Goal: Information Seeking & Learning: Find specific fact

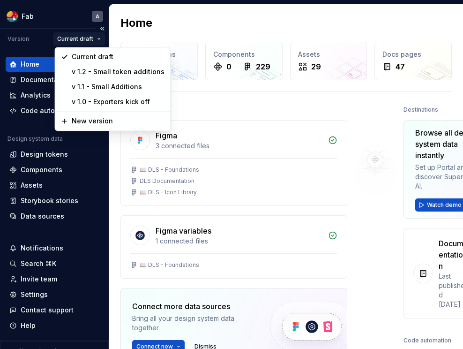
click at [96, 36] on html "Fab A Version Current draft Home Documentation Analytics Code automation Design…" at bounding box center [231, 174] width 463 height 349
click at [112, 74] on div "v 1.2 - Small token additions" at bounding box center [118, 71] width 93 height 9
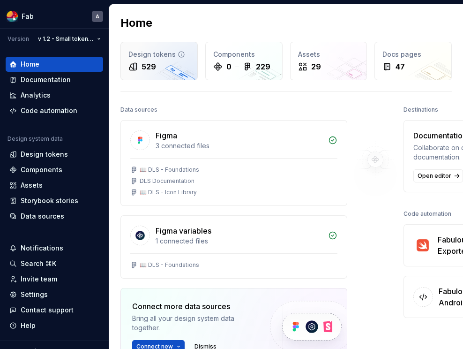
drag, startPoint x: 169, startPoint y: 52, endPoint x: 130, endPoint y: 55, distance: 39.6
click at [169, 52] on div "Design tokens" at bounding box center [158, 54] width 61 height 9
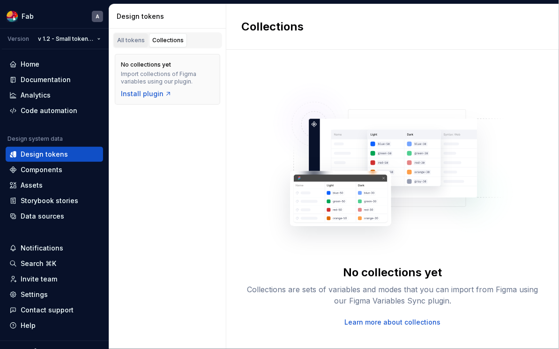
drag, startPoint x: 133, startPoint y: 35, endPoint x: 134, endPoint y: 40, distance: 5.2
click at [133, 35] on link "All tokens" at bounding box center [131, 40] width 34 height 14
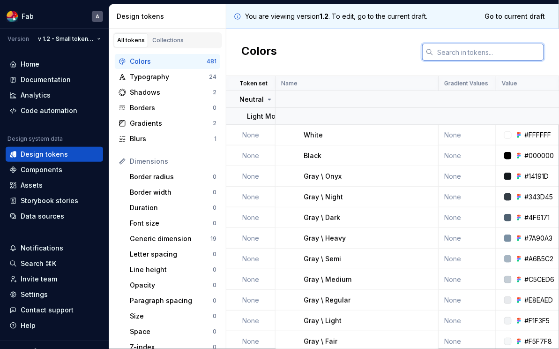
click at [463, 53] on input "text" at bounding box center [489, 52] width 111 height 17
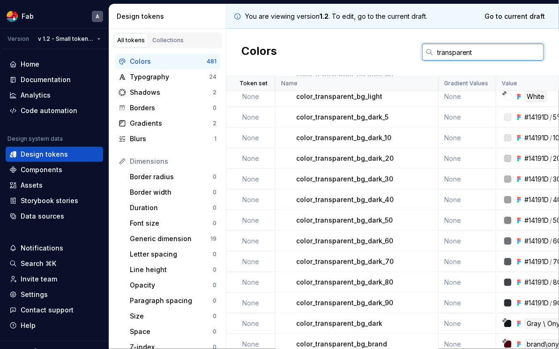
scroll to position [233, 0]
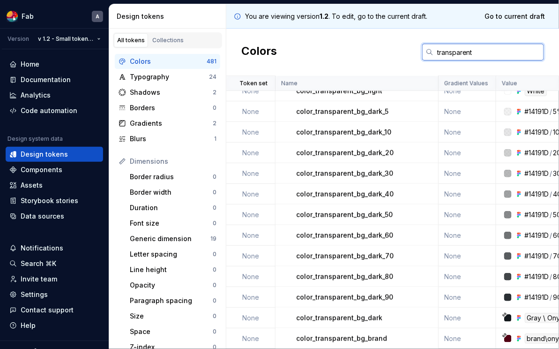
type input "transparent"
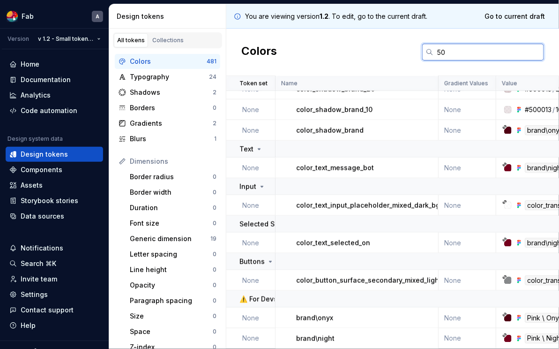
scroll to position [0, 0]
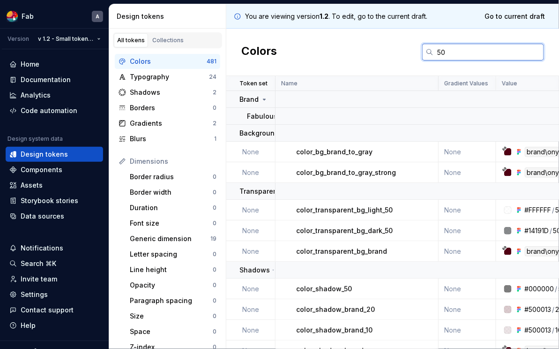
type input "5"
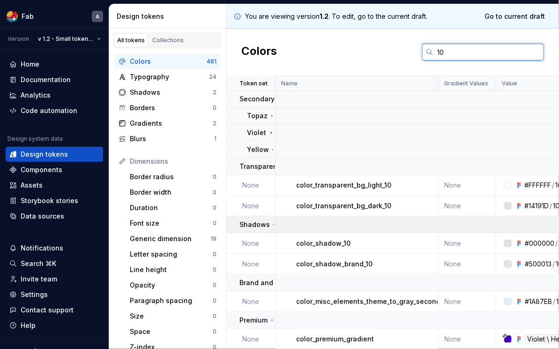
scroll to position [35, 0]
type input "1"
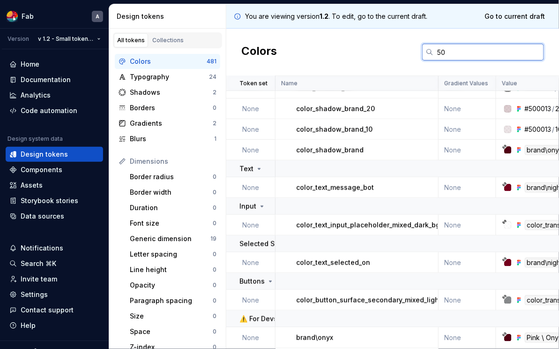
scroll to position [220, 0]
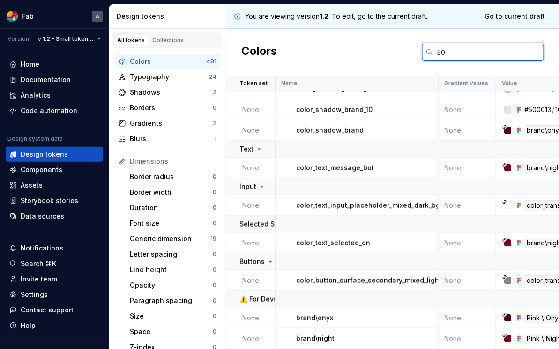
type input "5"
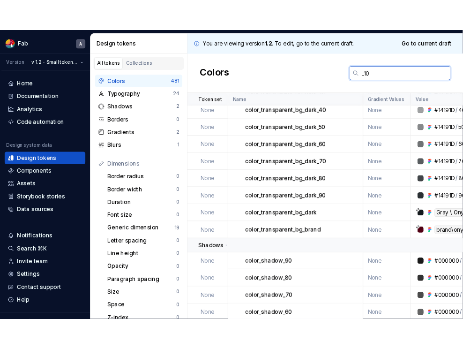
scroll to position [0, 0]
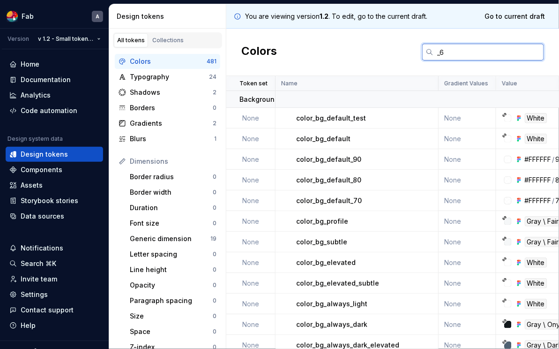
type input "_60"
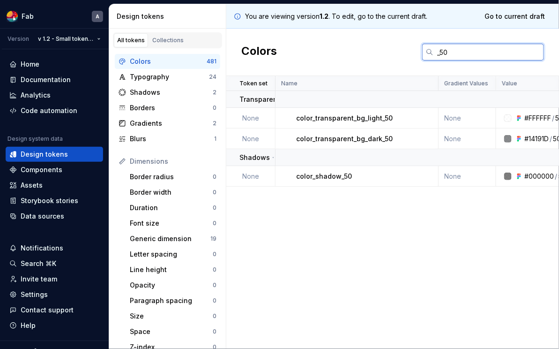
type input "_50"
